Goal: Information Seeking & Learning: Learn about a topic

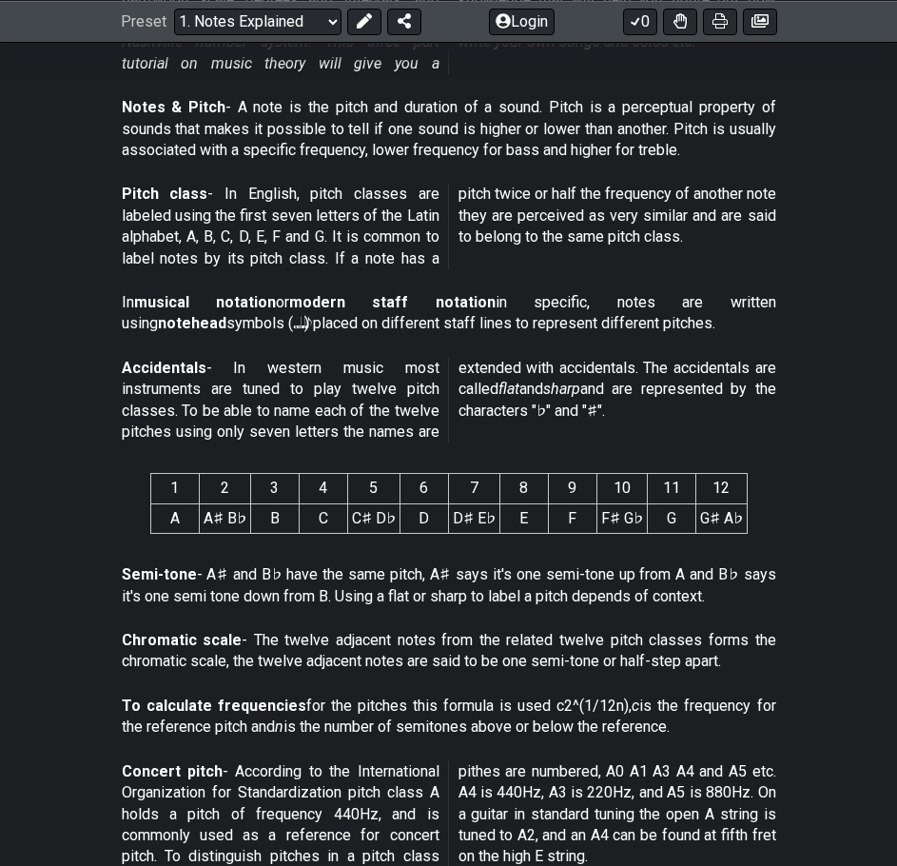
scroll to position [571, 0]
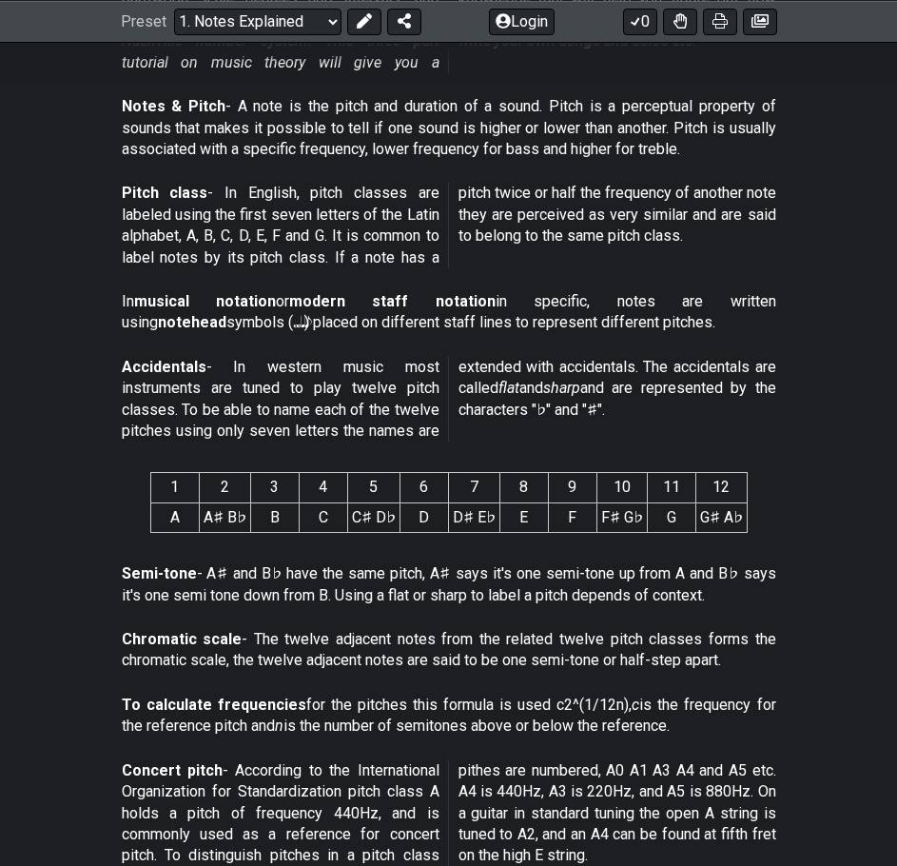
drag, startPoint x: 451, startPoint y: 345, endPoint x: 355, endPoint y: 337, distance: 96.5
click at [355, 337] on div "In musical notation or modern staff notation in specific, notes are written usi…" at bounding box center [449, 317] width 655 height 66
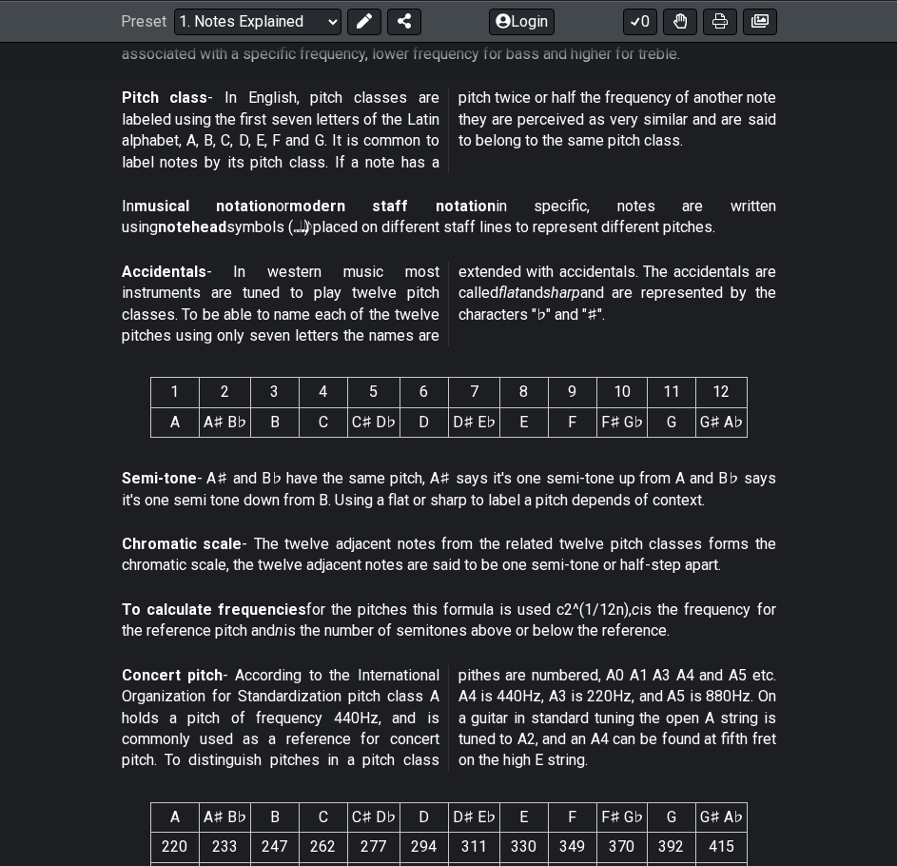
scroll to position [761, 0]
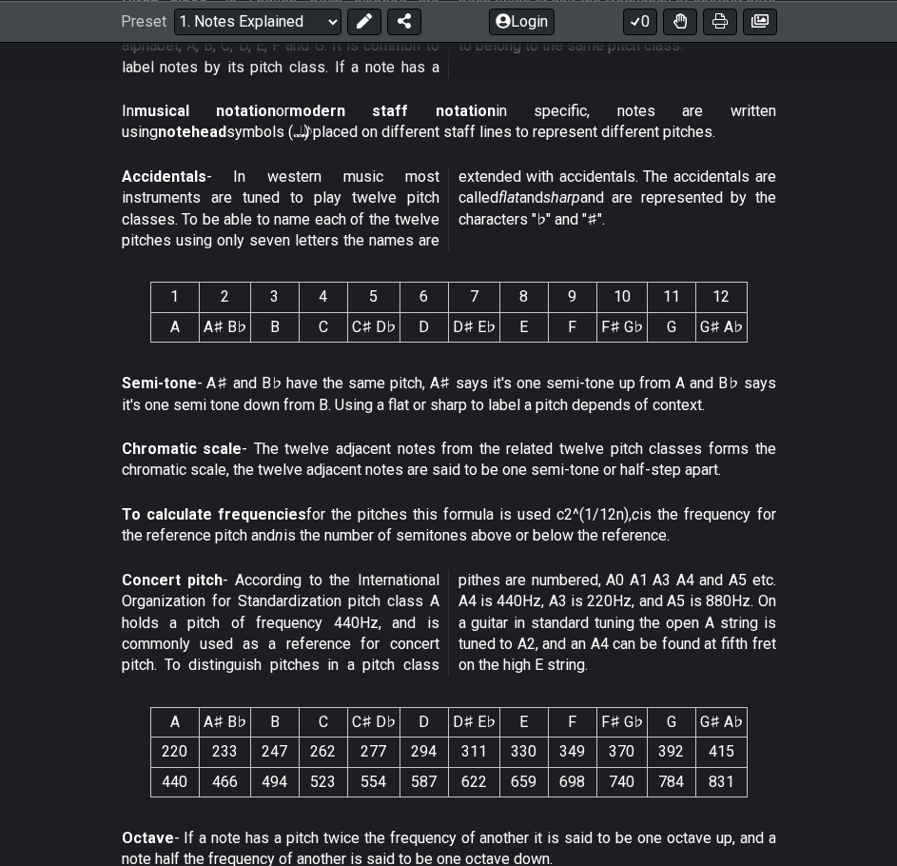
click at [347, 388] on p "Semi-tone - A♯ and B♭ have the same pitch, A♯ says it's one semi-tone up from A…" at bounding box center [449, 394] width 655 height 43
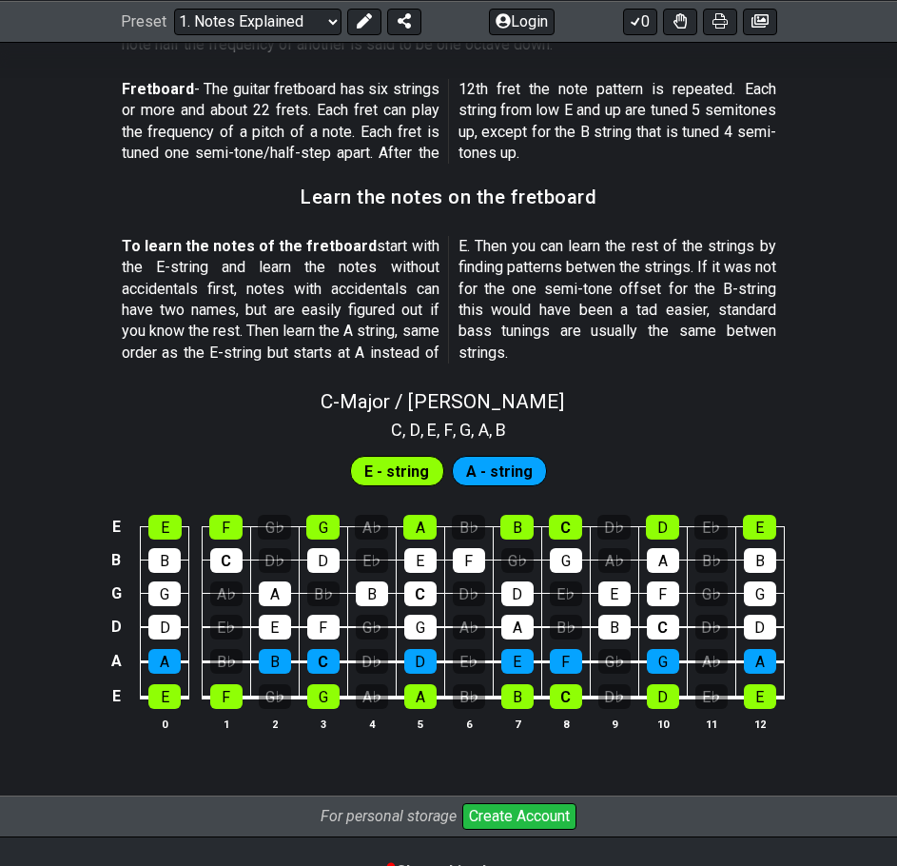
scroll to position [1618, 0]
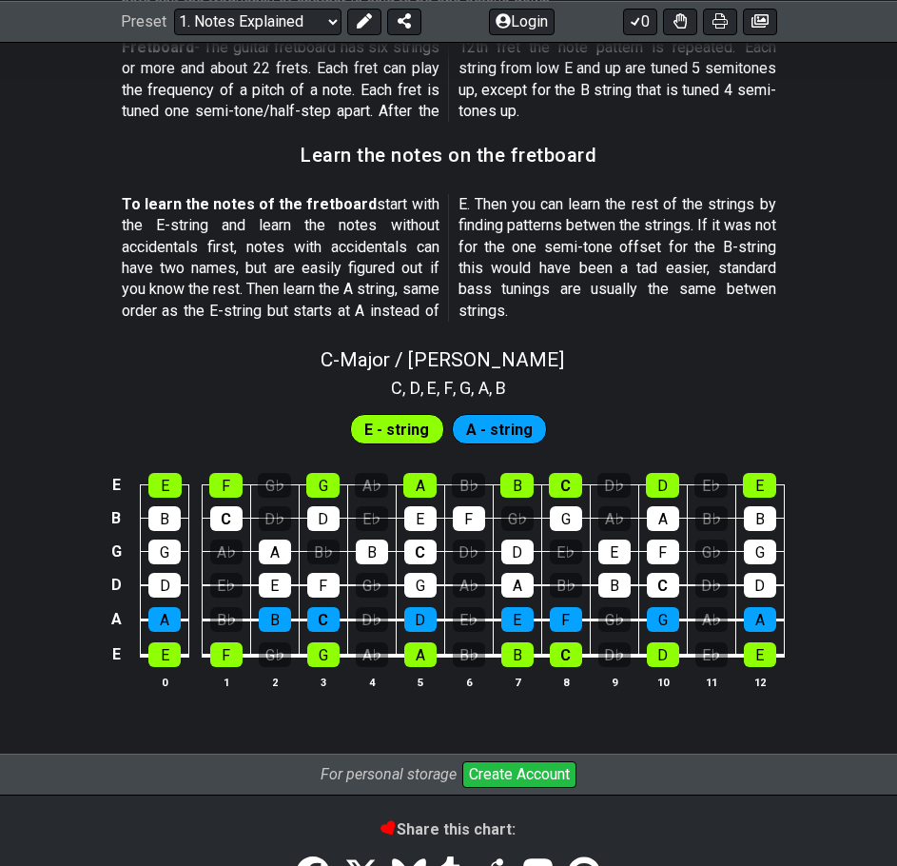
click at [479, 424] on span "A - string" at bounding box center [499, 430] width 67 height 28
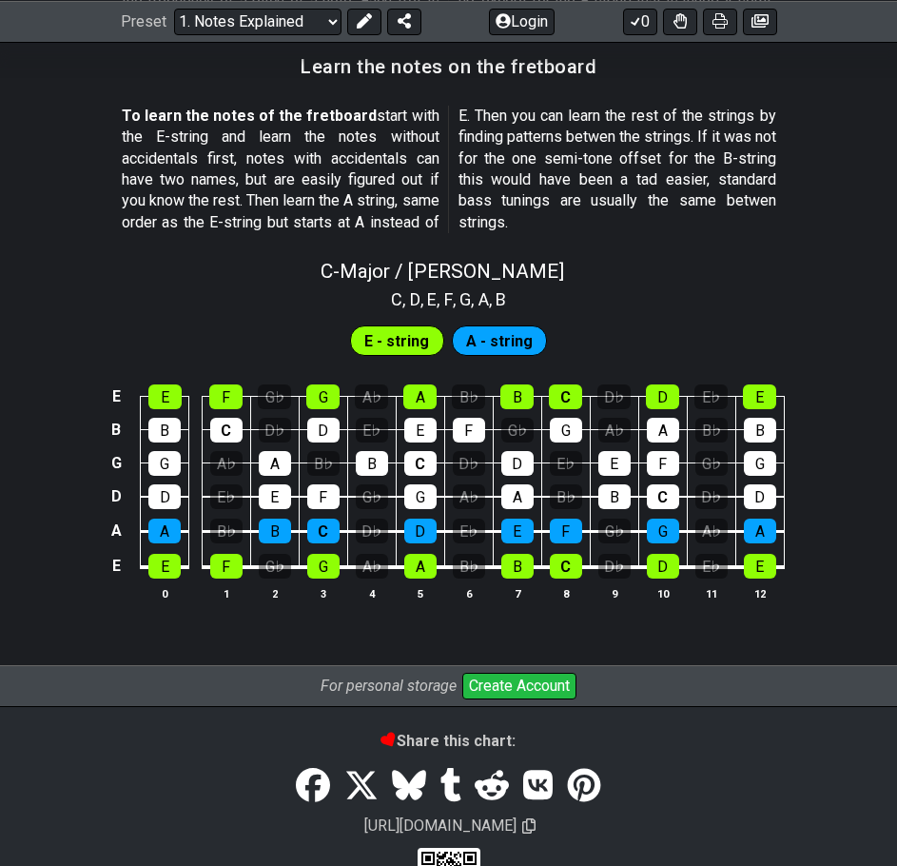
scroll to position [1713, 0]
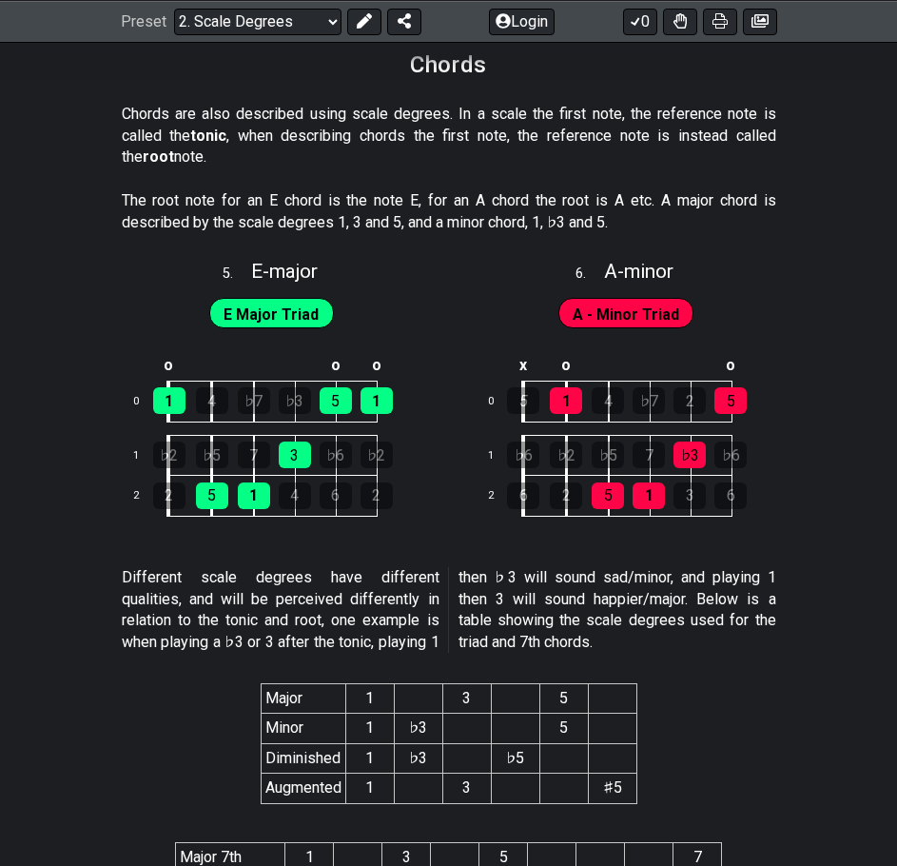
scroll to position [2760, 0]
